Goal: Find contact information: Find contact information

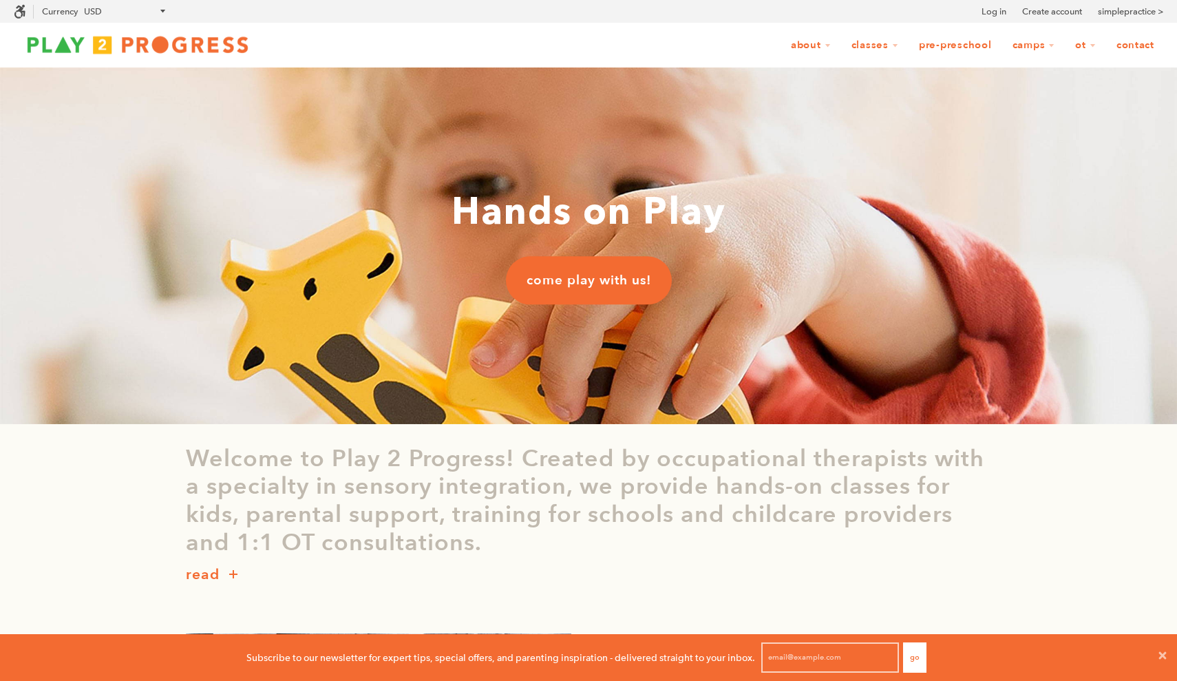
scroll to position [1, 1]
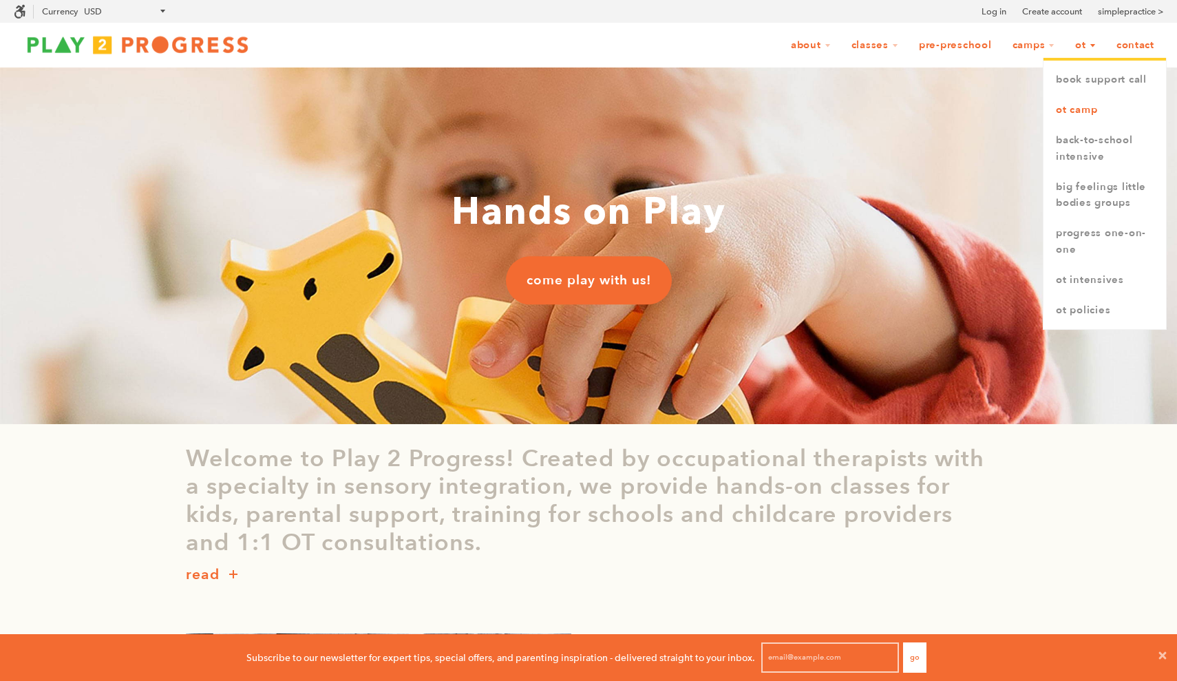
click at [1081, 109] on link "OT Camp" at bounding box center [1105, 110] width 123 height 30
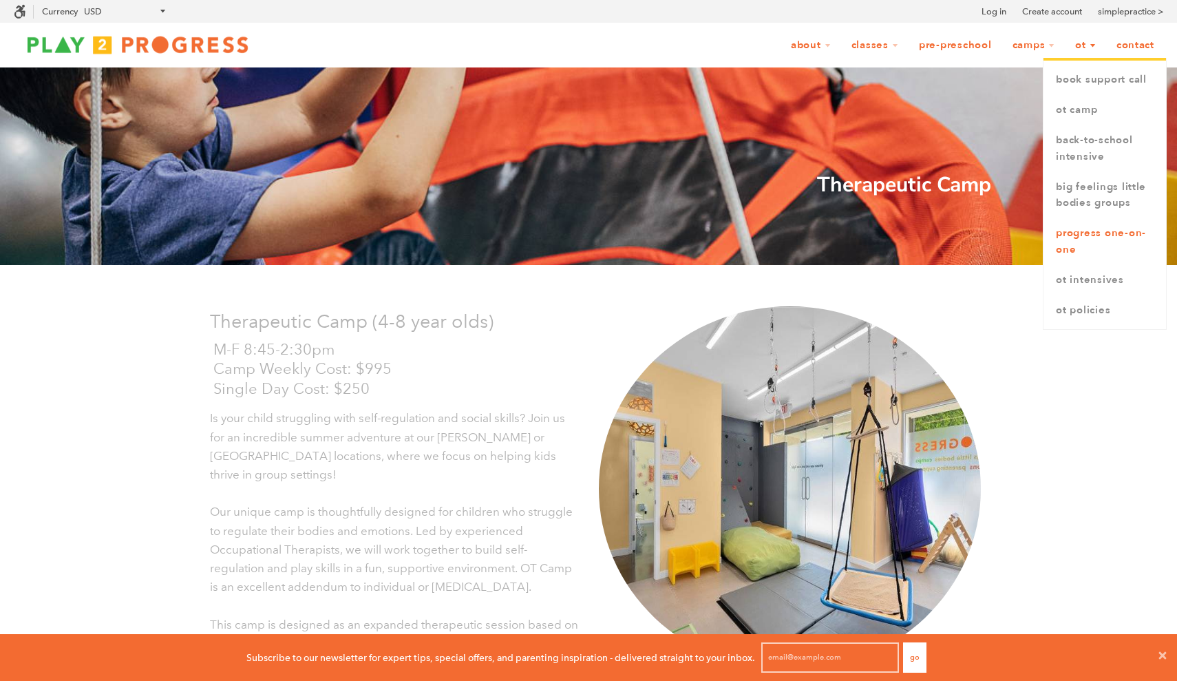
click at [1070, 237] on link "Progress One-on-One" at bounding box center [1105, 241] width 123 height 47
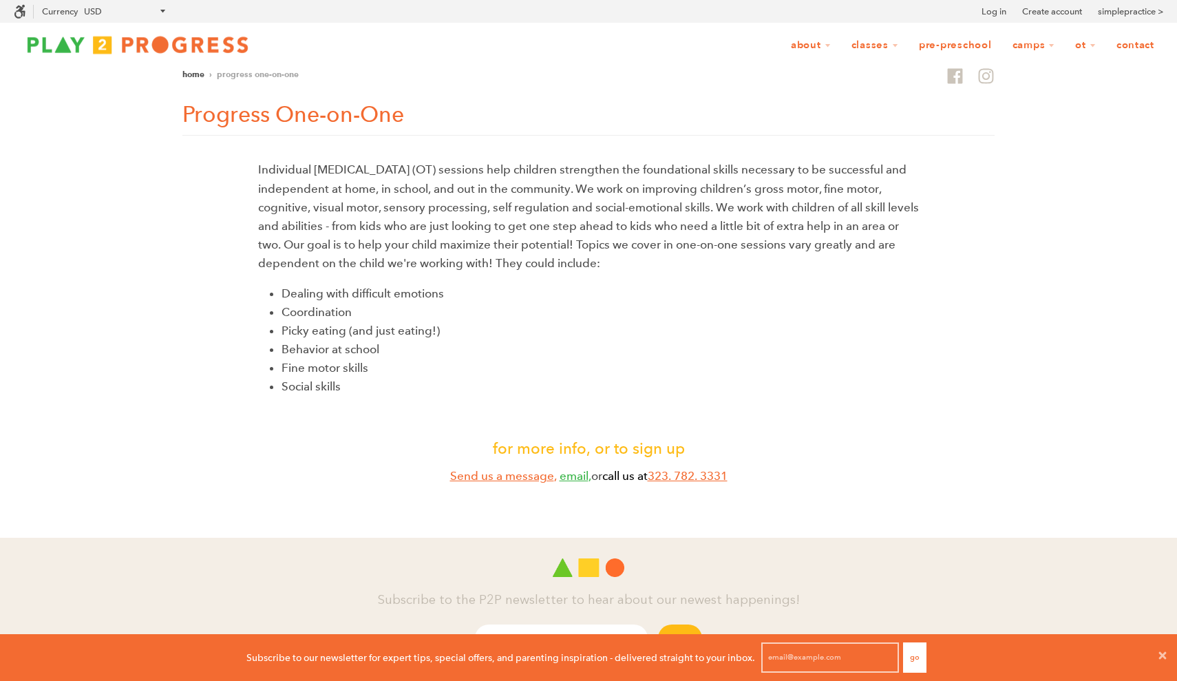
click at [564, 475] on link "email" at bounding box center [574, 476] width 29 height 14
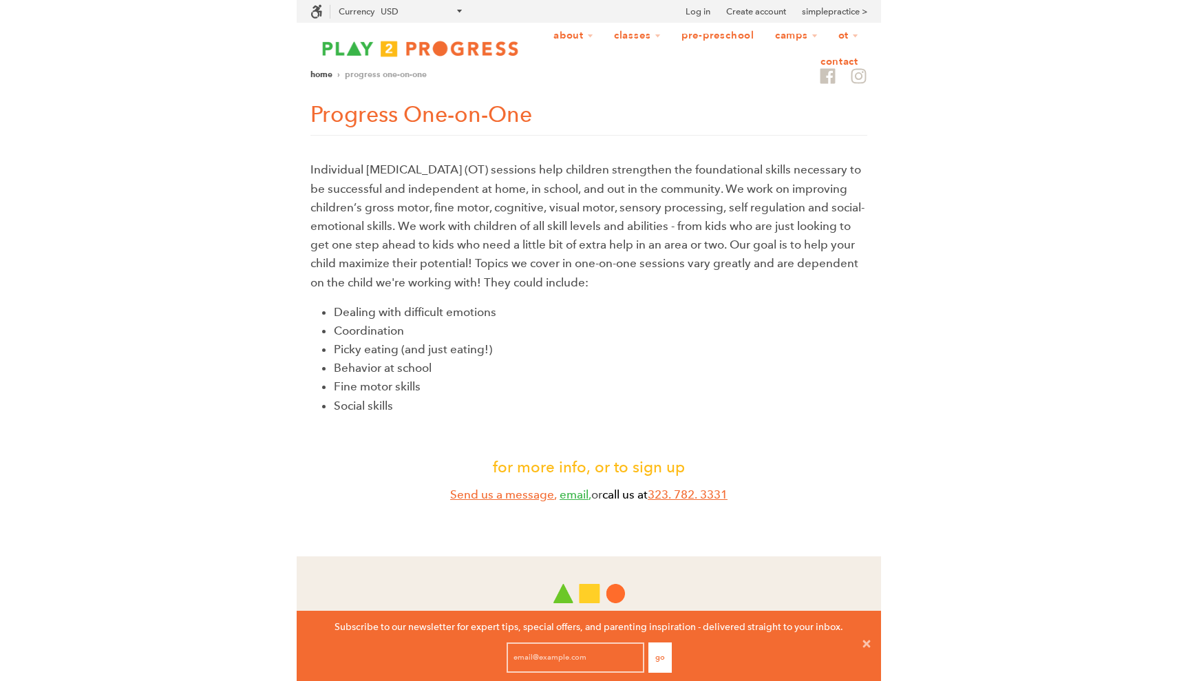
scroll to position [47, 1177]
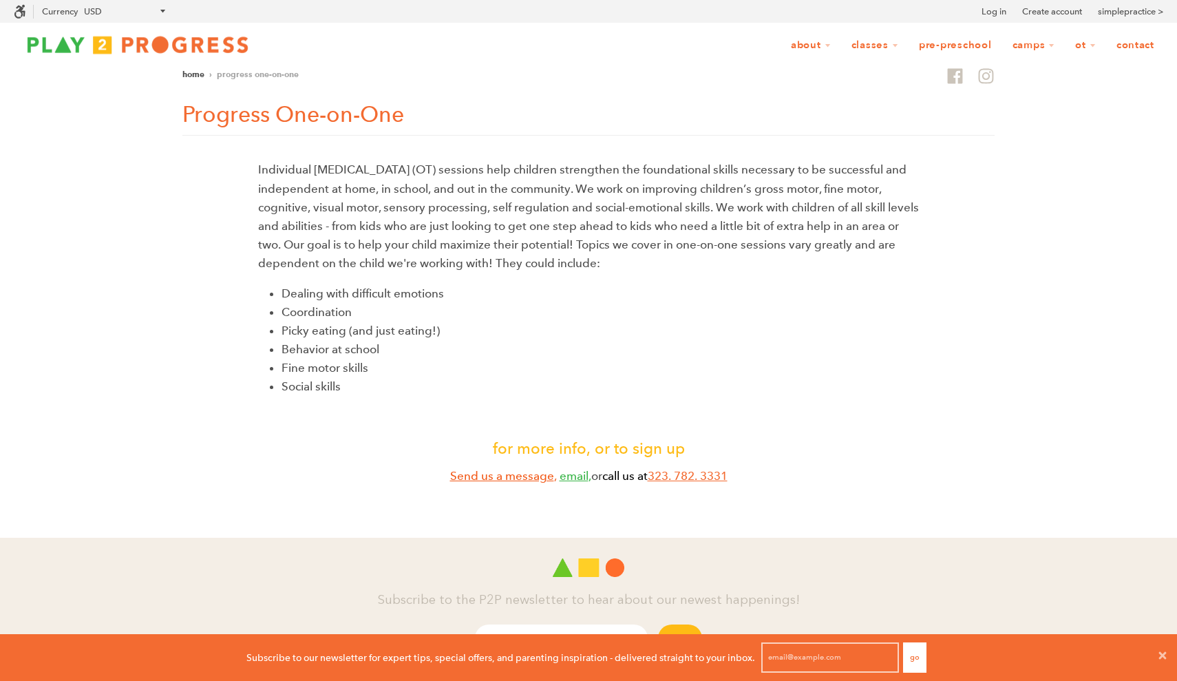
click at [529, 478] on link "Send us a message" at bounding box center [502, 476] width 104 height 14
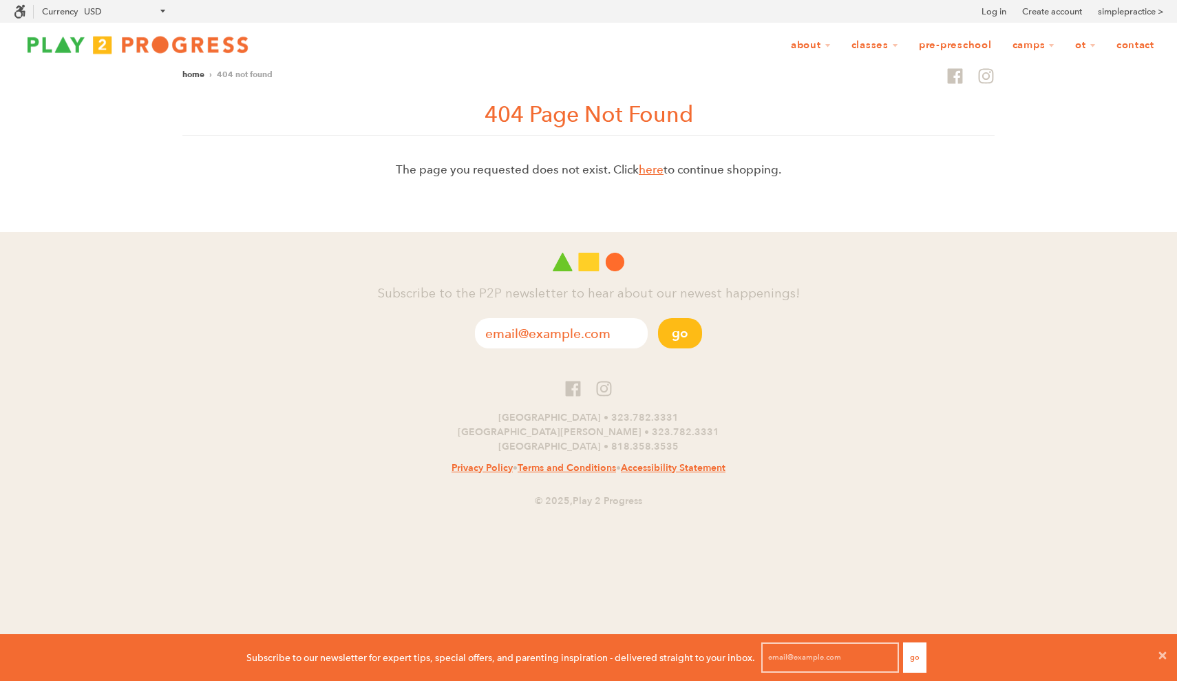
scroll to position [1, 1]
